Goal: Transaction & Acquisition: Subscribe to service/newsletter

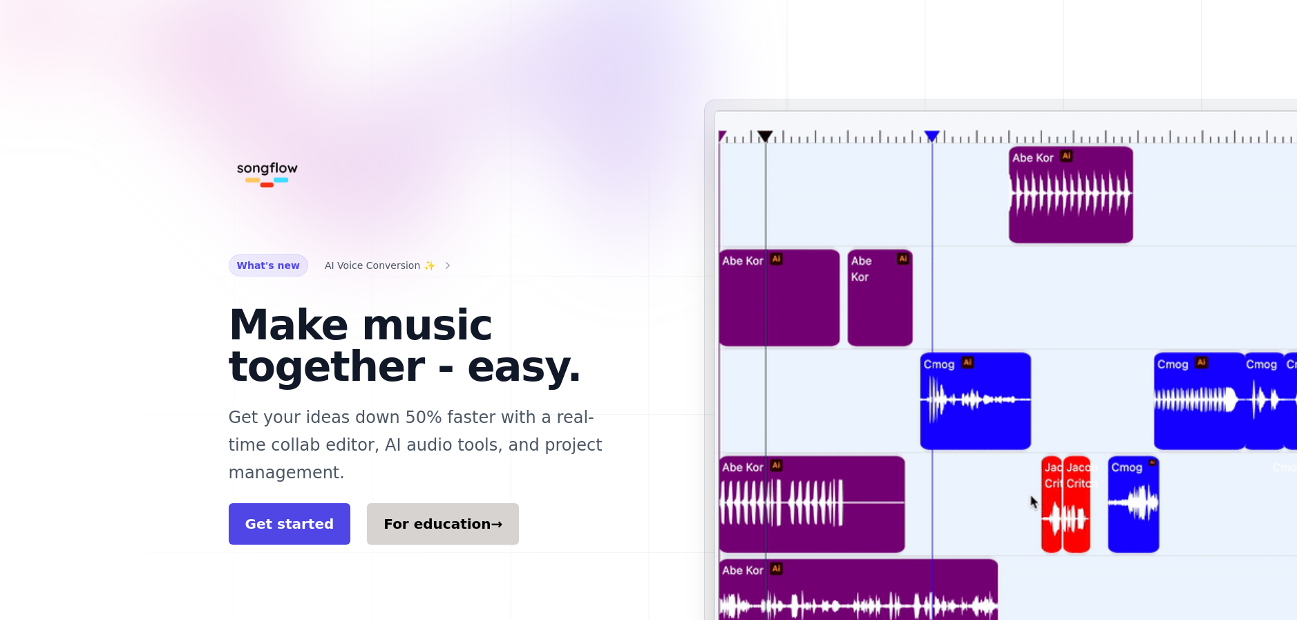
click at [415, 503] on link "For education →" at bounding box center [443, 523] width 152 height 41
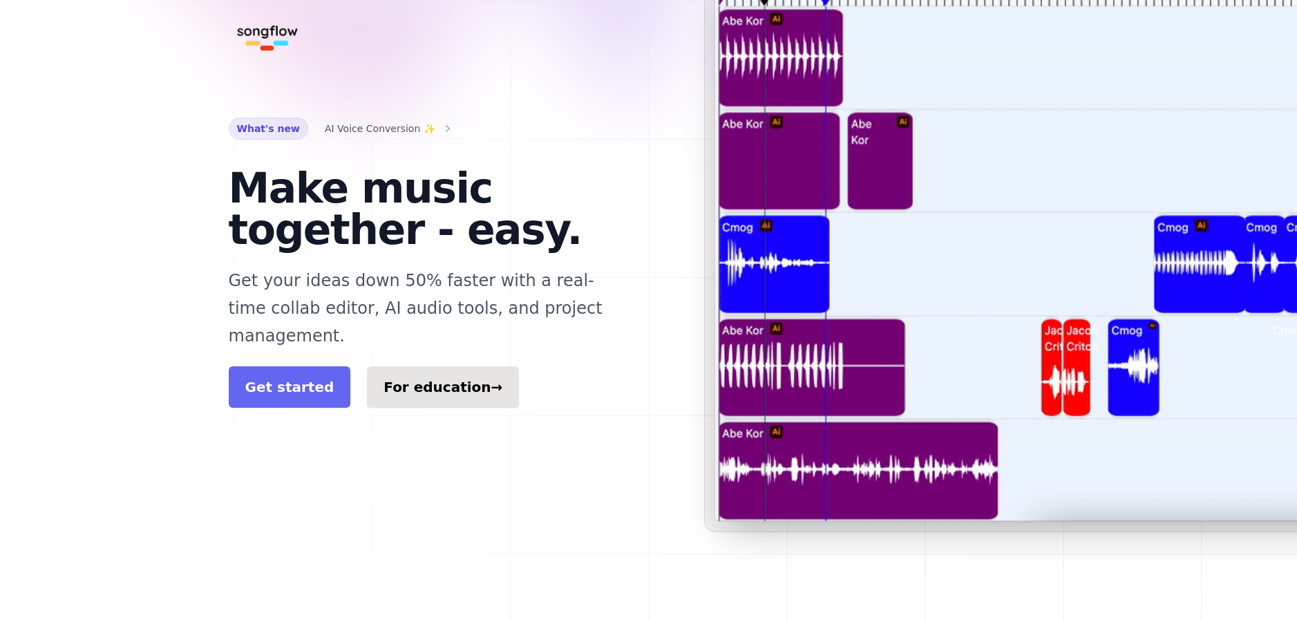
click at [292, 366] on link "Get started" at bounding box center [290, 386] width 122 height 41
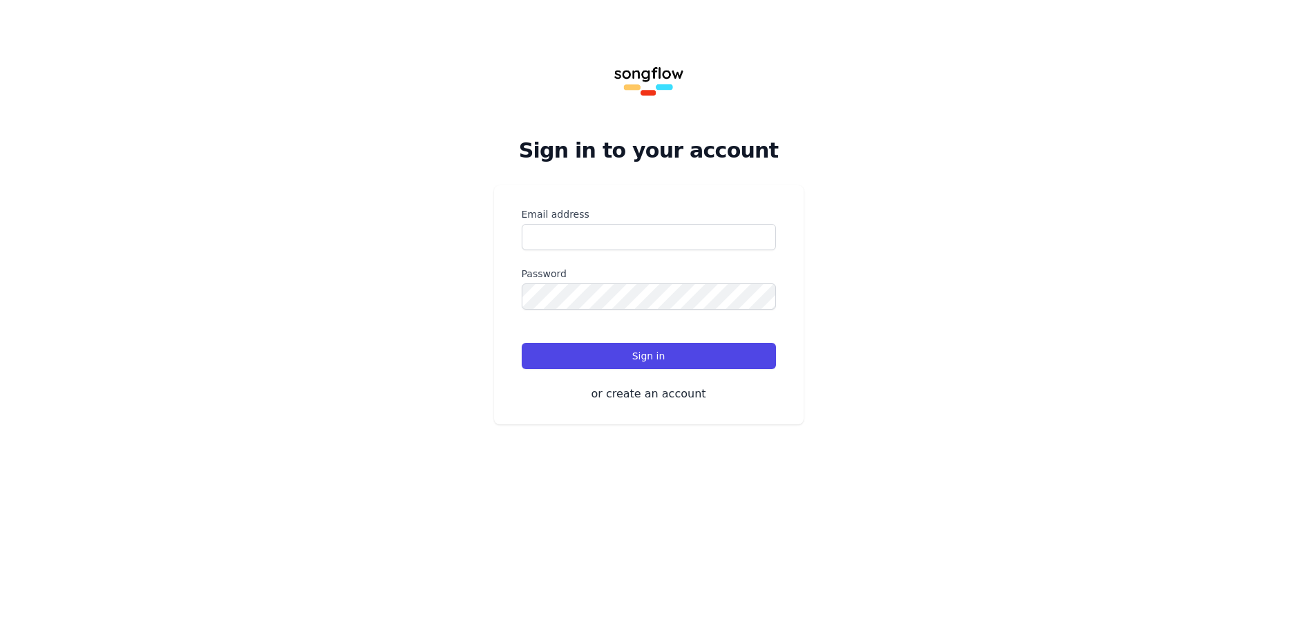
drag, startPoint x: 660, startPoint y: 397, endPoint x: 410, endPoint y: 250, distance: 289.6
click at [672, 446] on div "Sign in to your account Or start your 14-day free trial Email address Password …" at bounding box center [648, 228] width 1297 height 457
